Goal: Task Accomplishment & Management: Use online tool/utility

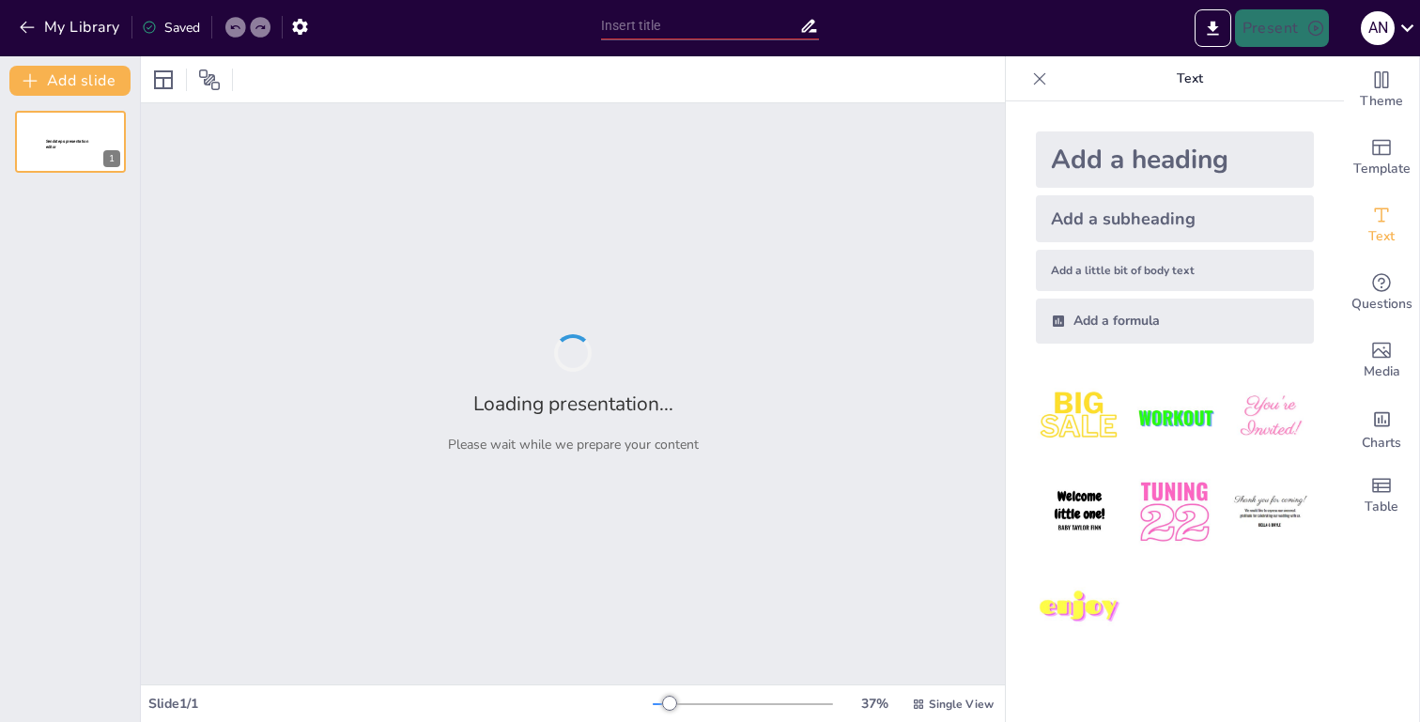
type input "Экономика данных: Основы и Принципы"
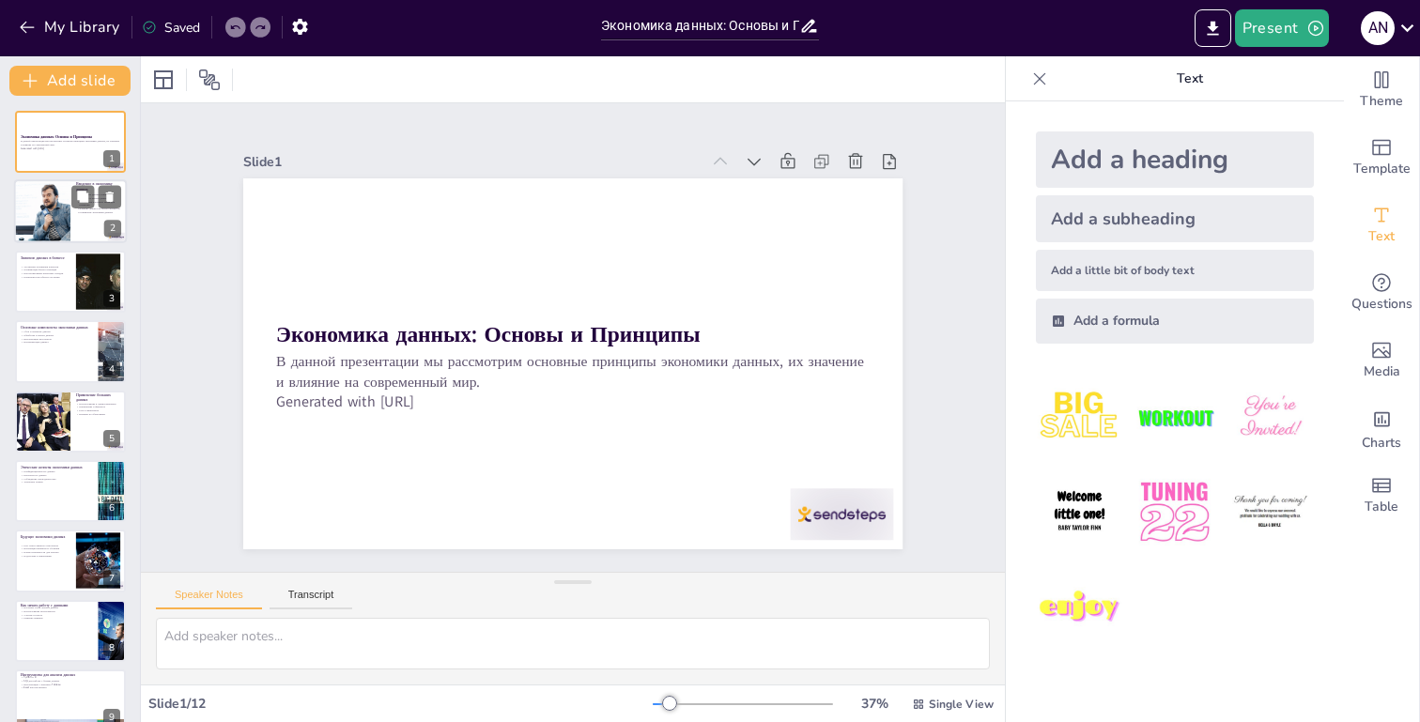
click at [68, 235] on div at bounding box center [42, 212] width 113 height 64
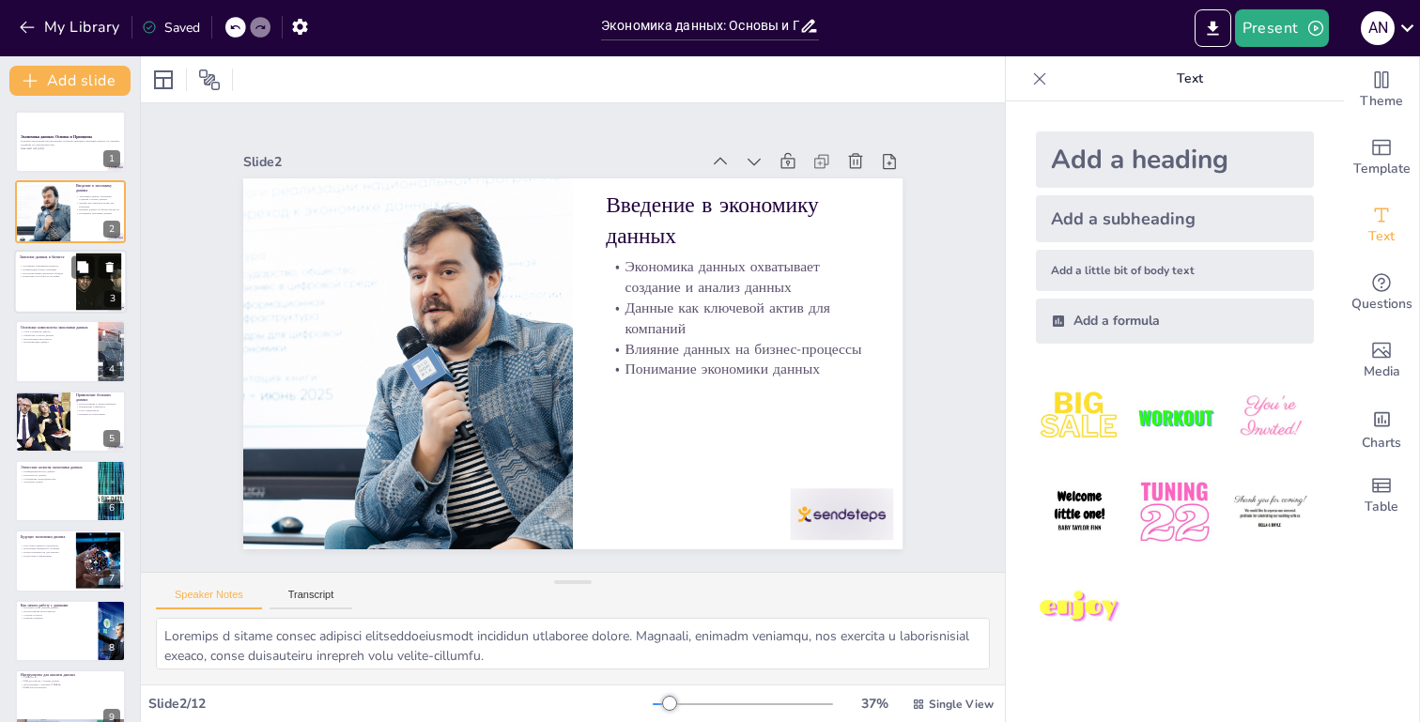
click at [64, 278] on div "Улучшение понимания клиентов Оптимизация бизнес-операций Прогнозирование рыночн…" at bounding box center [45, 271] width 51 height 19
type textarea "Loremipsu dolorsita consecte adipi elitse doeius temporinc utlaboree doloremagn…"
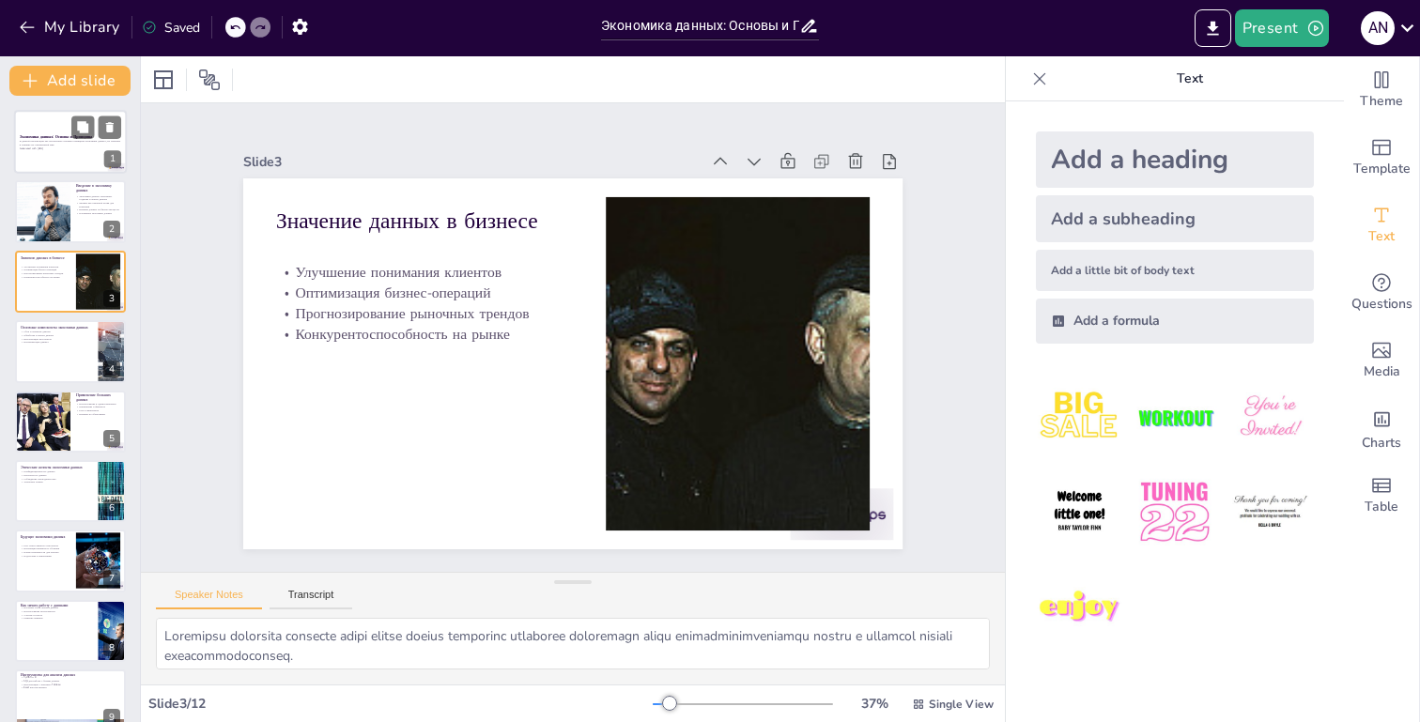
click at [32, 137] on strong "Экономика данных: Основы и Принципы" at bounding box center [56, 136] width 72 height 5
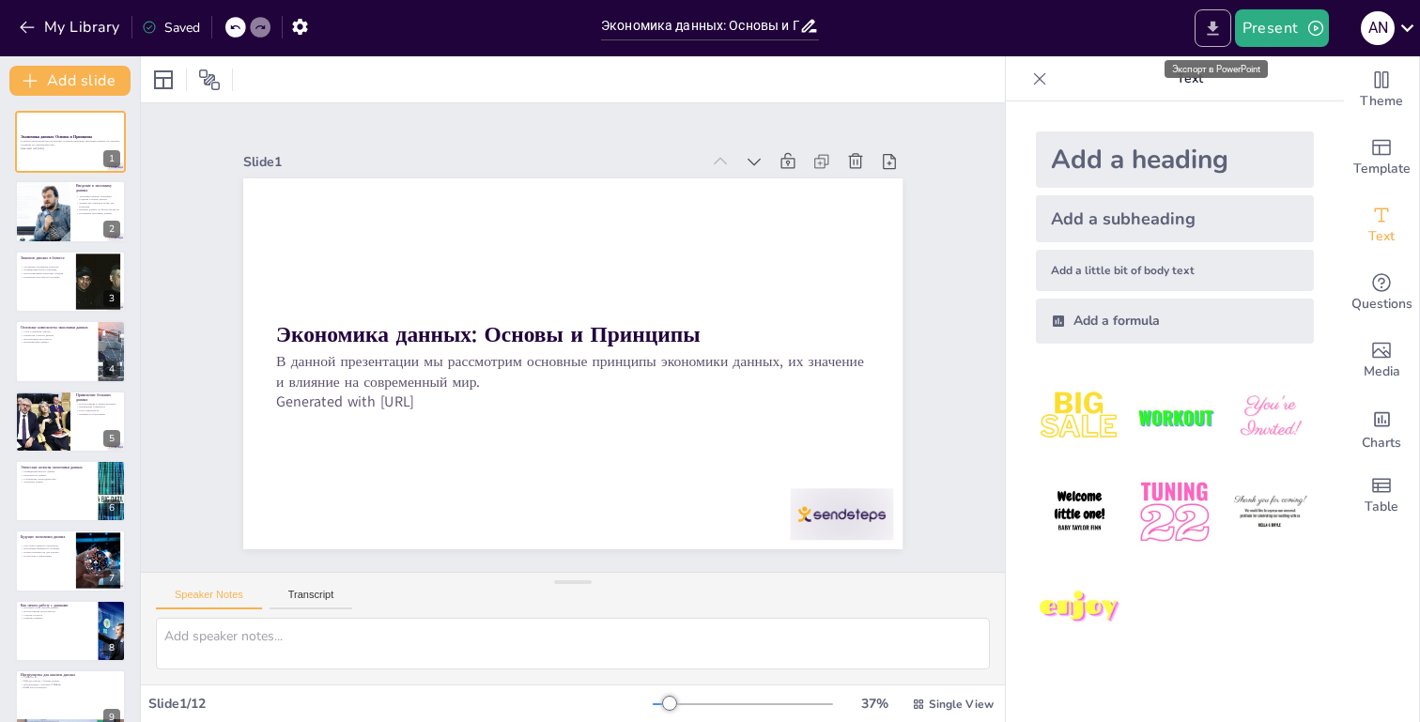
click at [1219, 37] on icon "Export to PowerPoint" at bounding box center [1213, 29] width 20 height 20
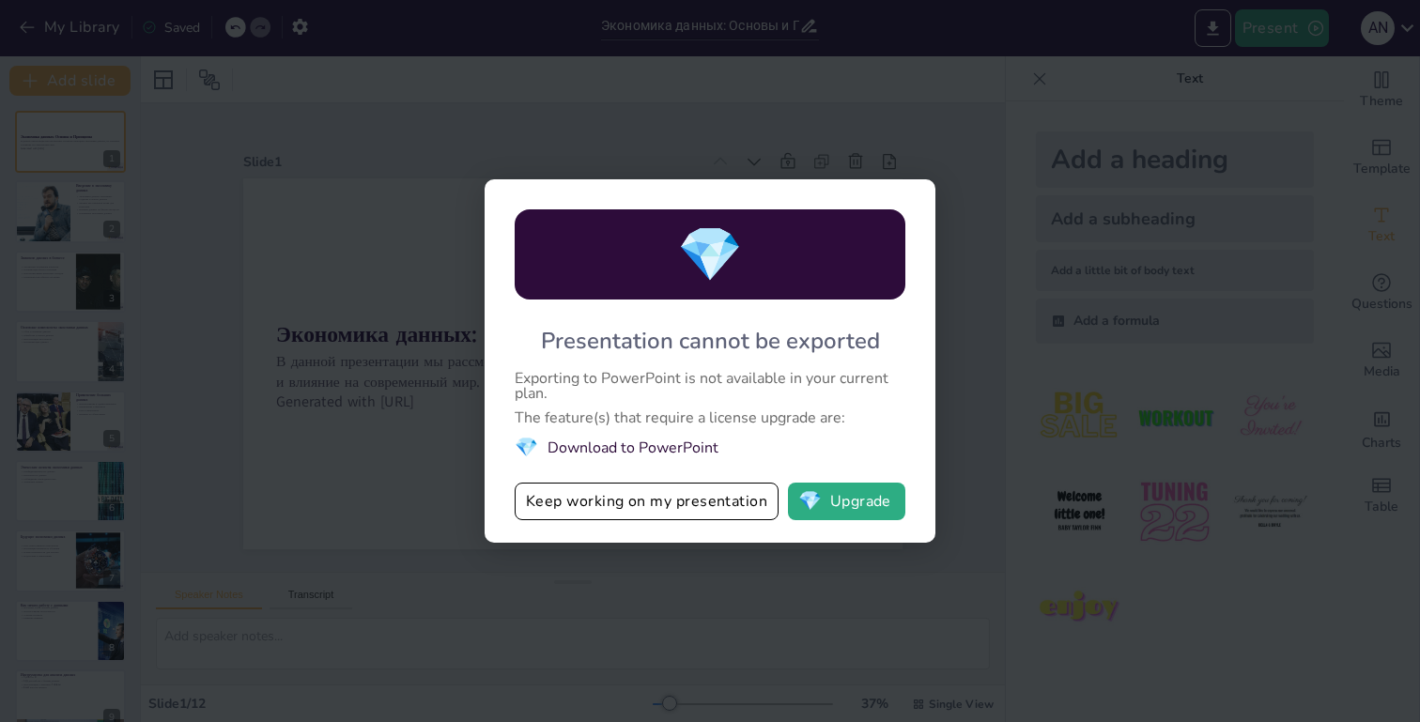
click at [1028, 305] on div "💎 Presentation cannot be exported Exporting to PowerPoint is not available in y…" at bounding box center [710, 361] width 1420 height 722
click at [815, 452] on li "💎 Download to PowerPoint" at bounding box center [710, 447] width 391 height 25
drag, startPoint x: 832, startPoint y: 490, endPoint x: 957, endPoint y: 442, distance: 133.7
click at [957, 442] on div "💎 Presentation cannot be exported Exporting to PowerPoint is not available in y…" at bounding box center [710, 361] width 1420 height 722
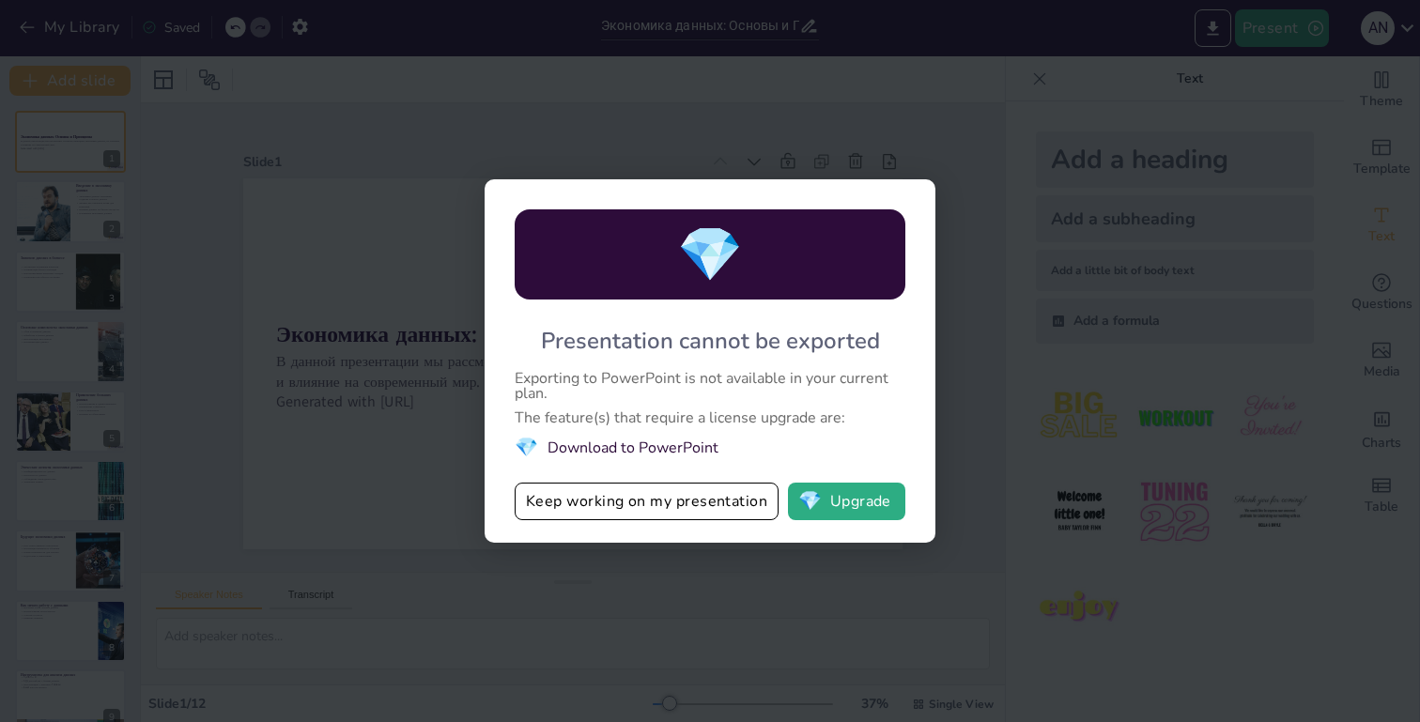
click at [915, 254] on div "💎 Presentation cannot be exported Exporting to PowerPoint is not available in y…" at bounding box center [709, 360] width 451 height 363
click at [682, 512] on button "Keep working on my presentation" at bounding box center [647, 502] width 264 height 38
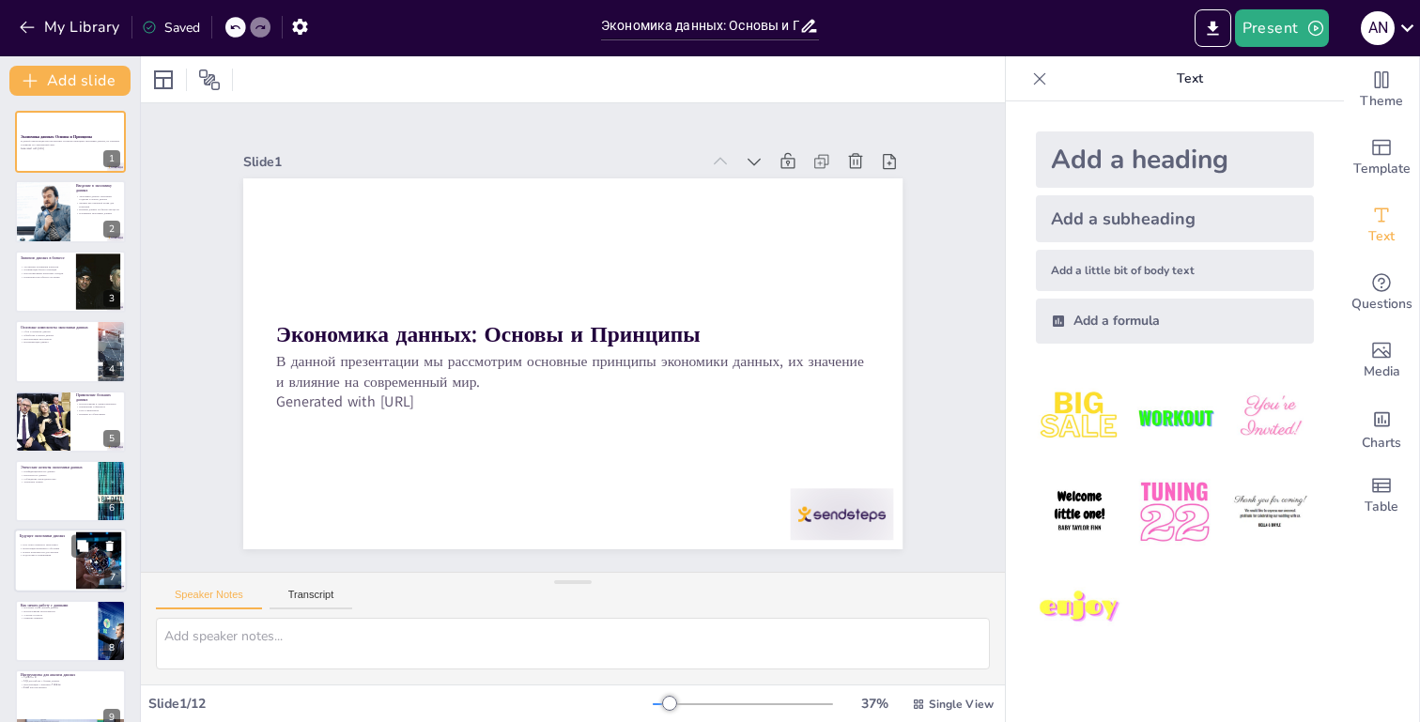
scroll to position [234, 0]
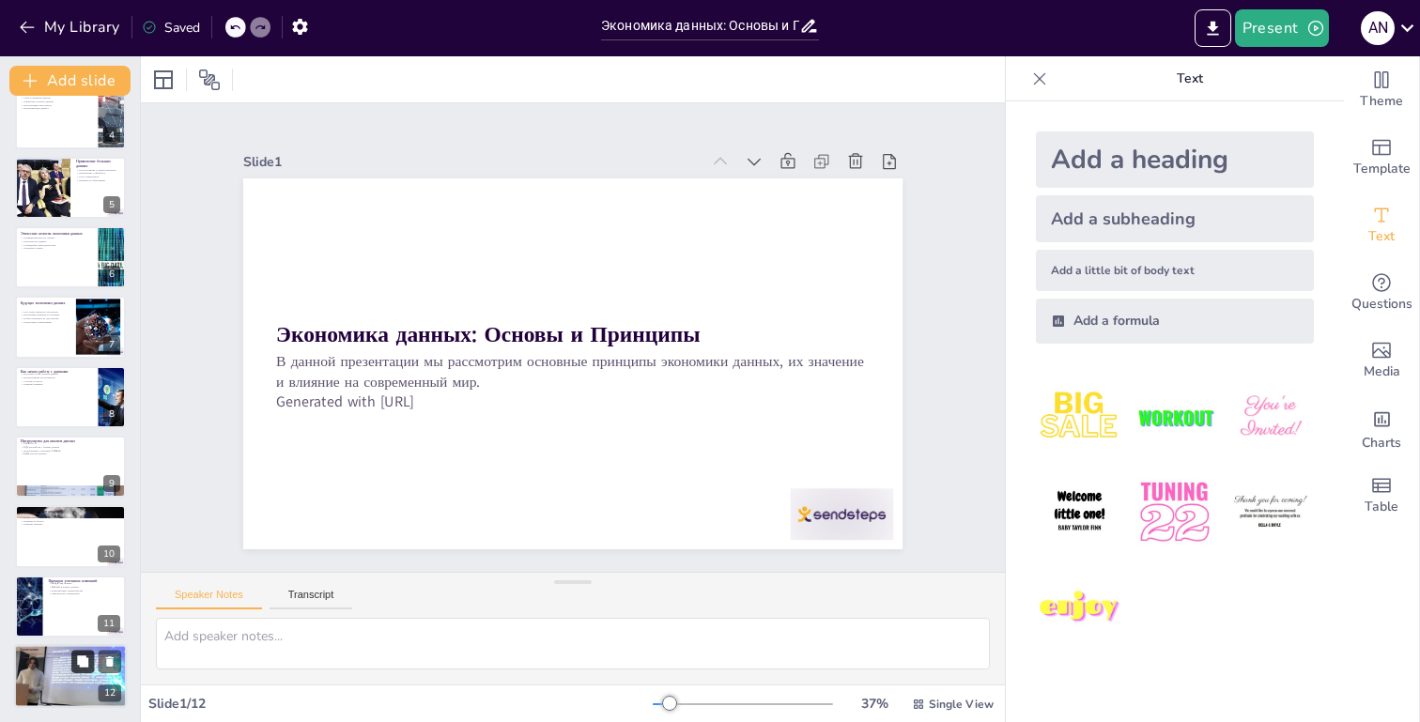
click at [74, 660] on button at bounding box center [82, 662] width 23 height 23
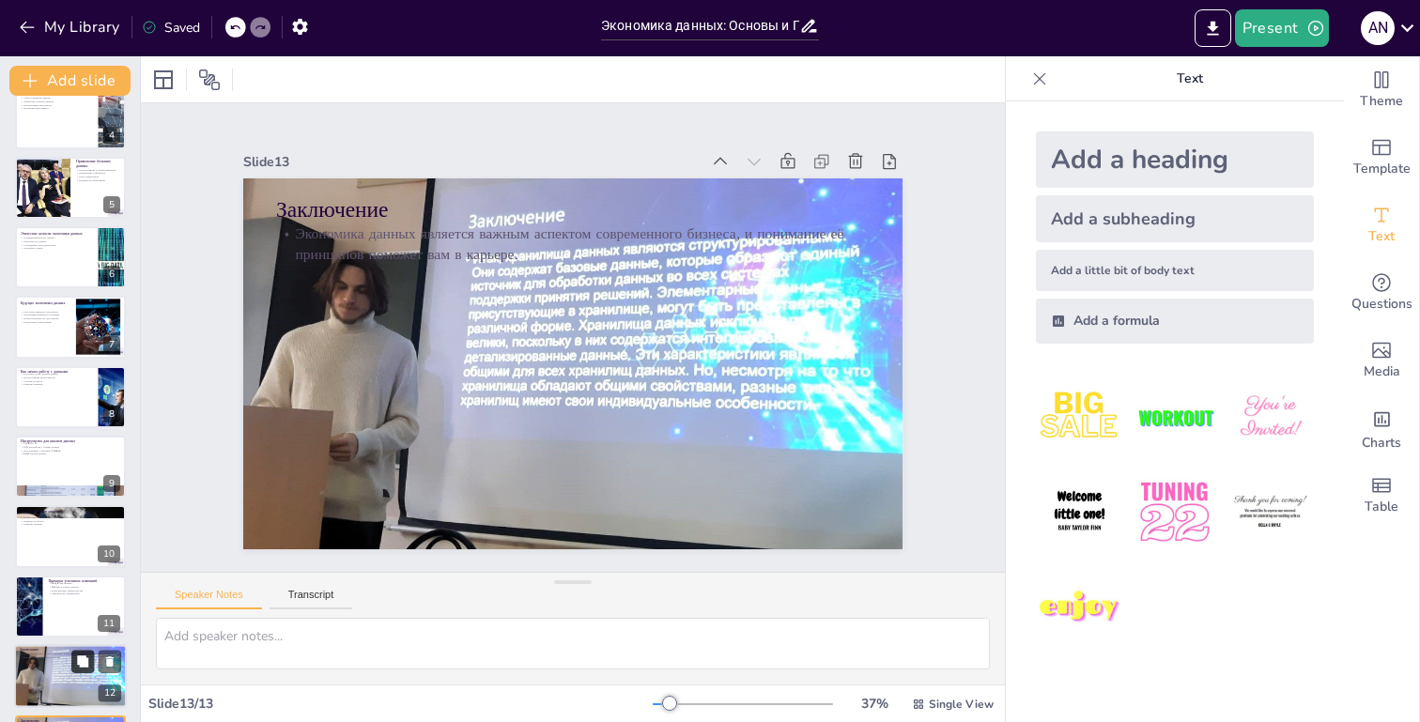
scroll to position [304, 0]
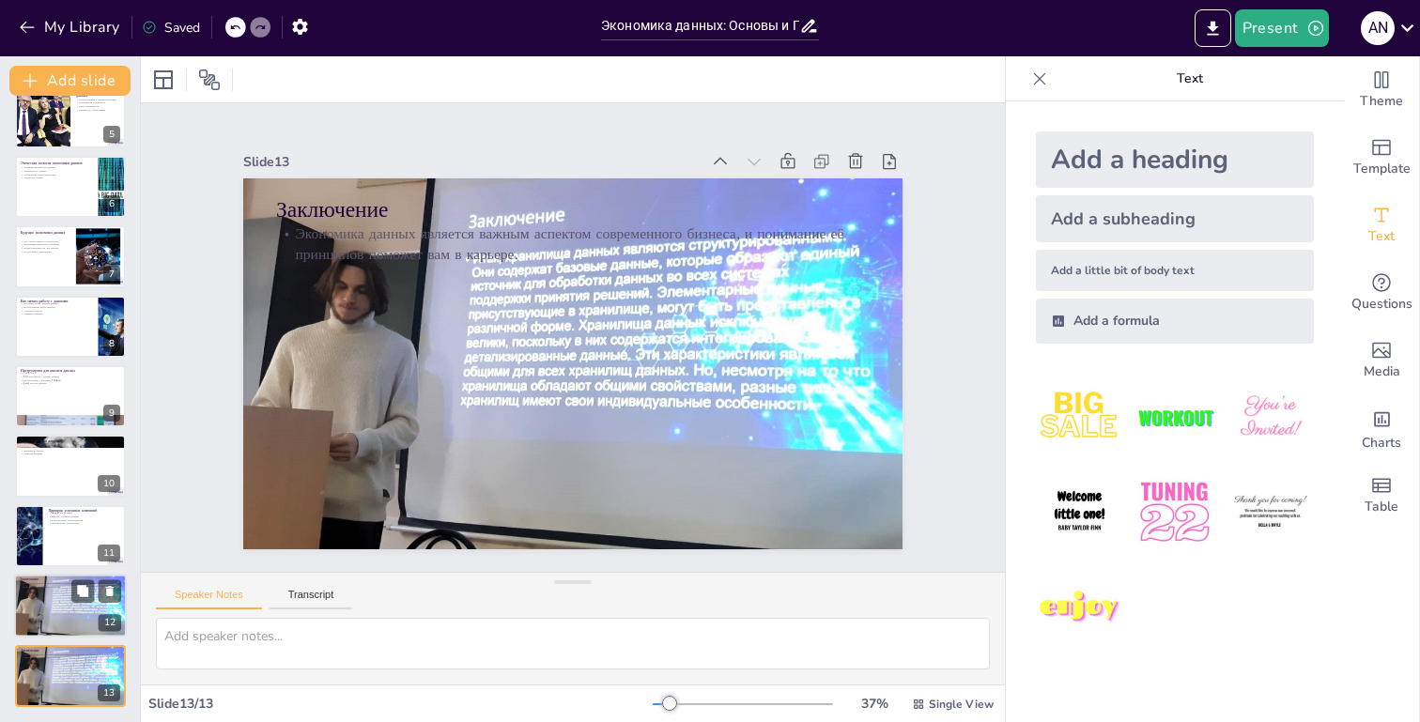
click at [57, 607] on div at bounding box center [70, 606] width 115 height 64
click at [115, 654] on icon at bounding box center [109, 660] width 13 height 13
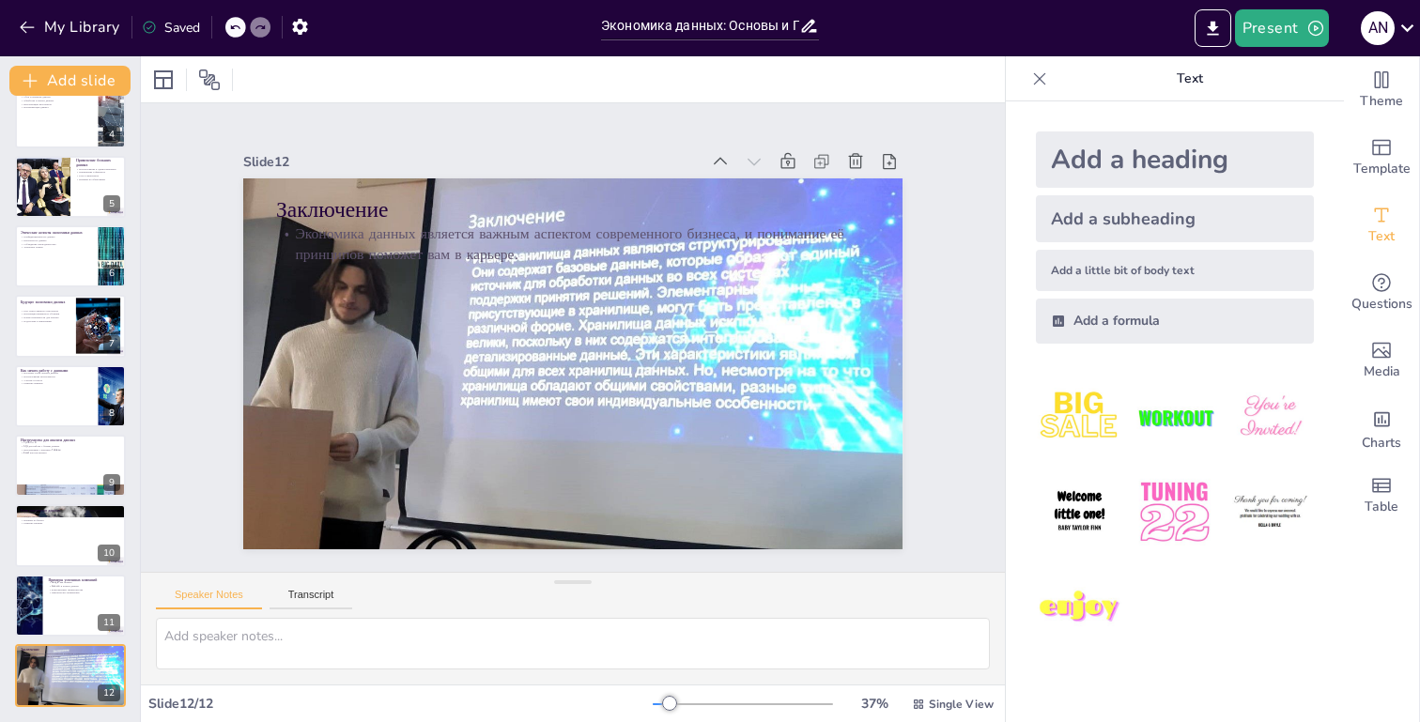
scroll to position [234, 0]
click at [61, 614] on div at bounding box center [70, 607] width 113 height 64
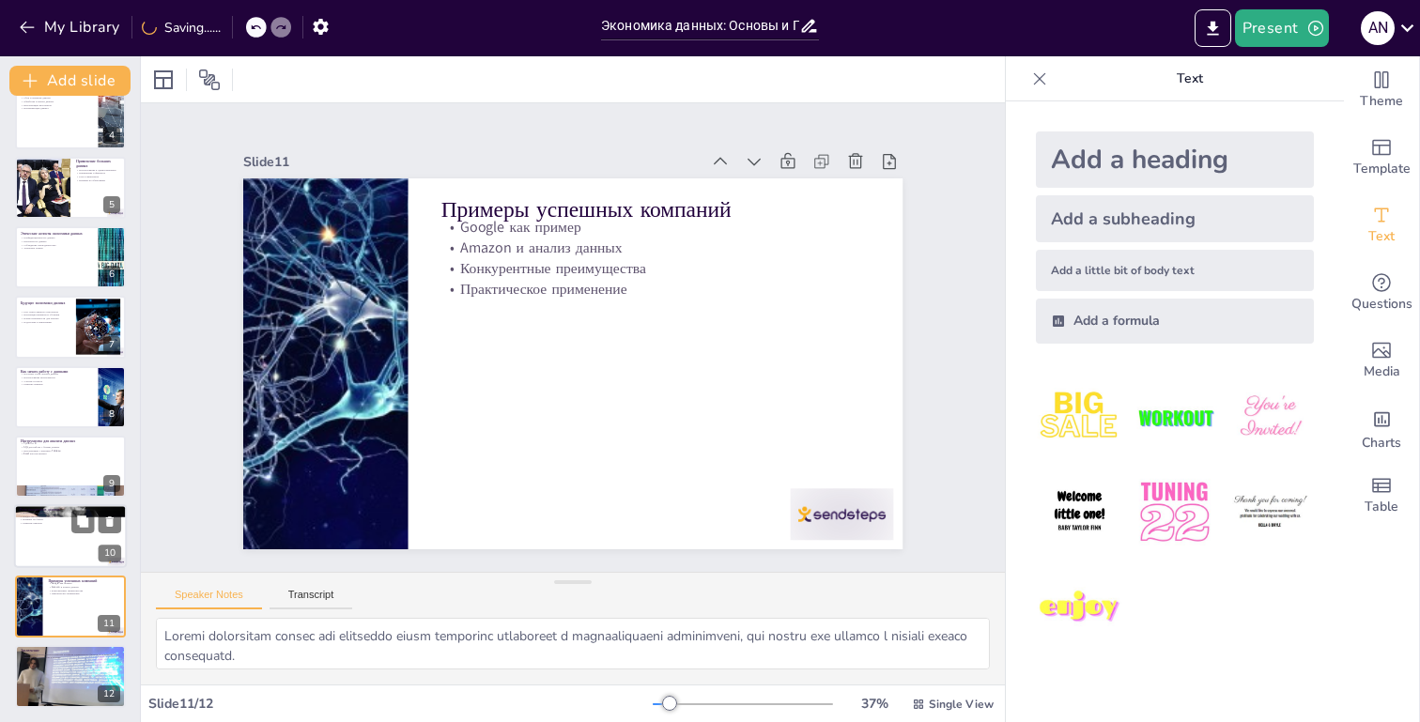
click at [51, 546] on div at bounding box center [70, 537] width 113 height 64
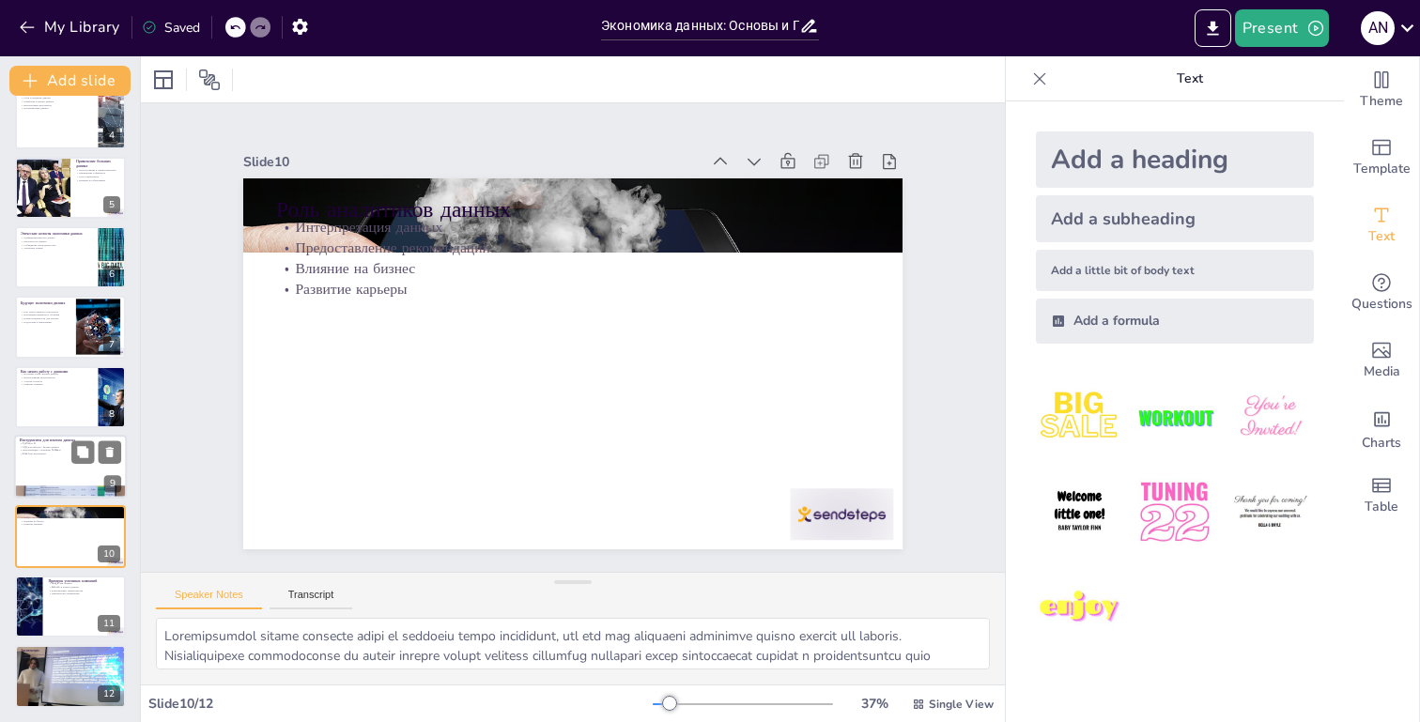
click at [38, 462] on div at bounding box center [70, 467] width 113 height 64
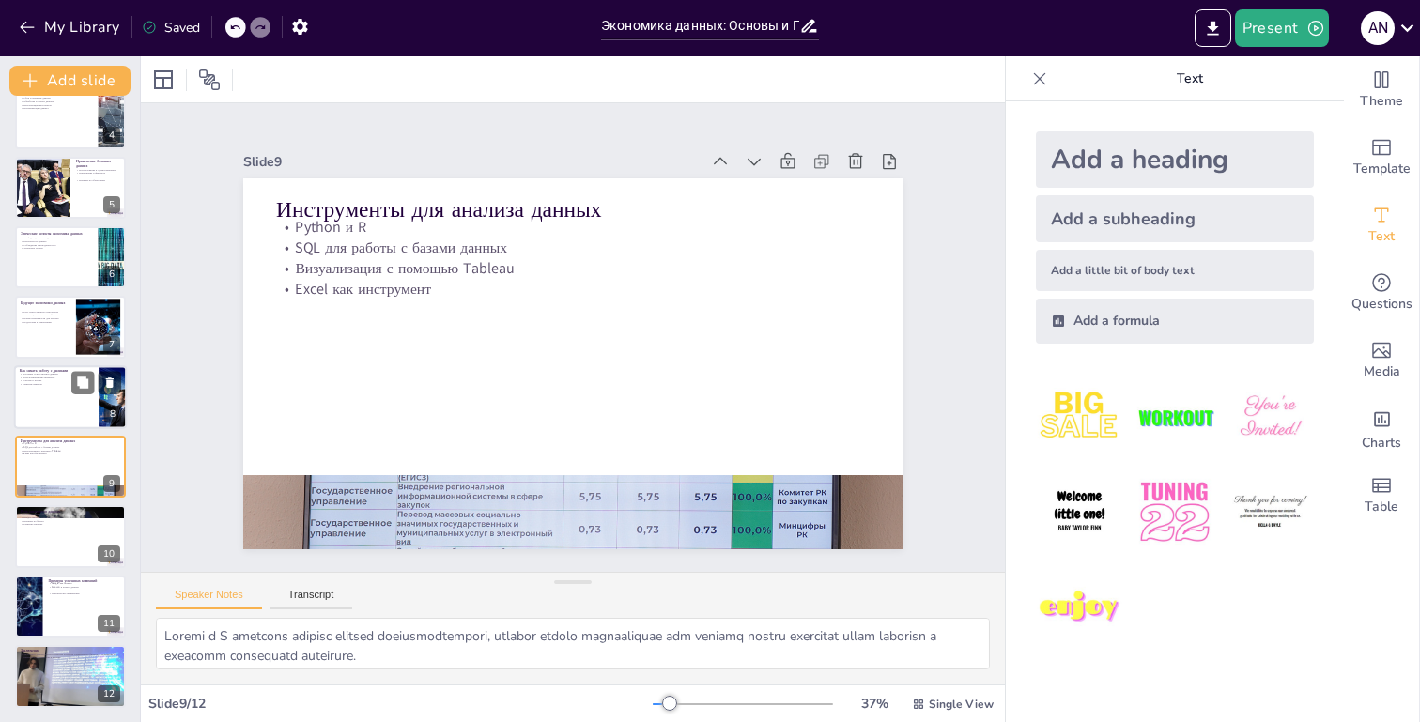
click at [39, 405] on div at bounding box center [70, 397] width 113 height 64
type textarea "Loremips dolor sitamet consec adipisci elitse doeiu tem incidi, utl etdol magna…"
